Goal: Navigation & Orientation: Find specific page/section

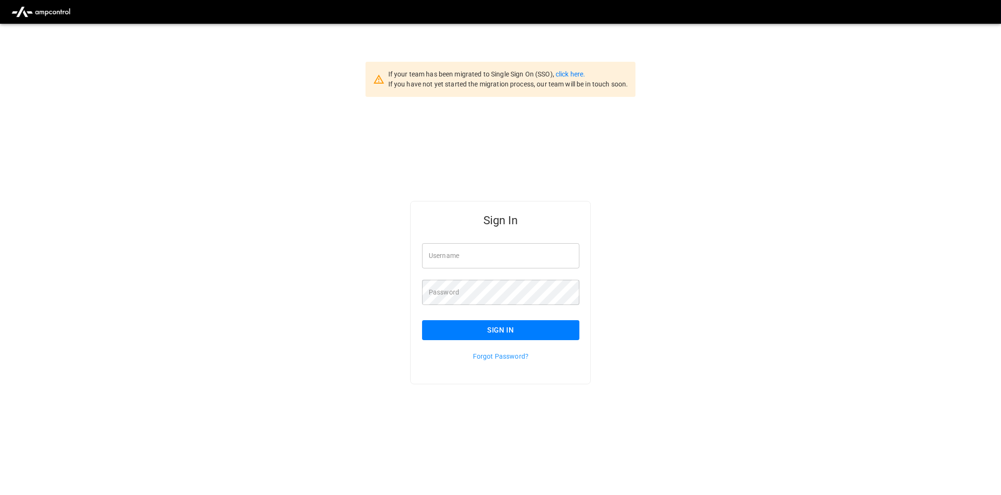
type input "**********"
click at [478, 323] on button "Sign In" at bounding box center [500, 330] width 157 height 20
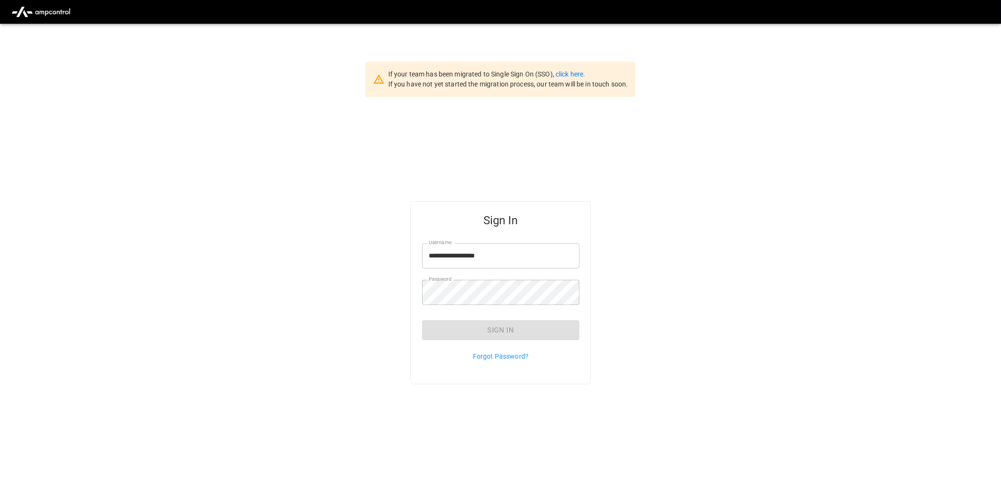
click at [478, 323] on div "Sign In" at bounding box center [500, 330] width 157 height 20
